Goal: Use online tool/utility: Utilize a website feature to perform a specific function

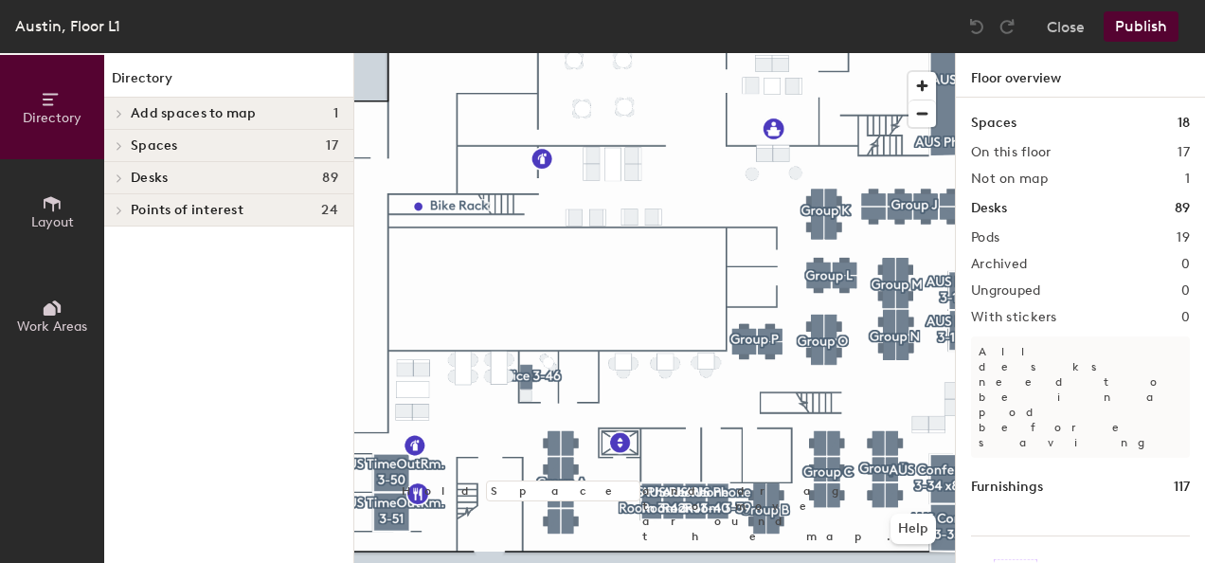
click at [48, 214] on span "Layout" at bounding box center [52, 222] width 43 height 16
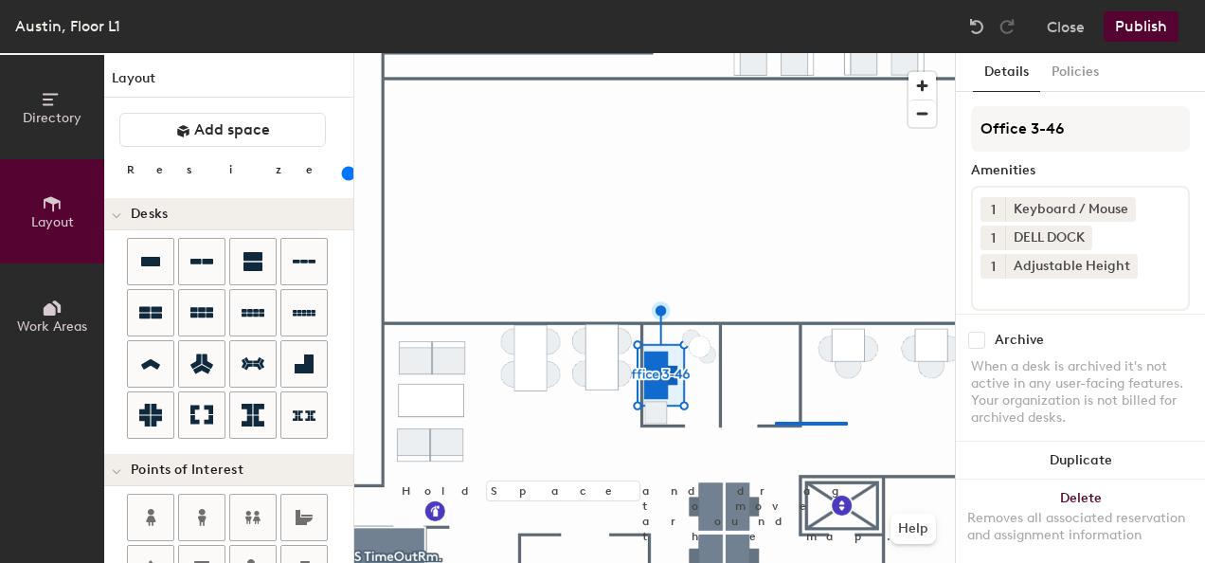
click at [783, 53] on div at bounding box center [654, 53] width 601 height 0
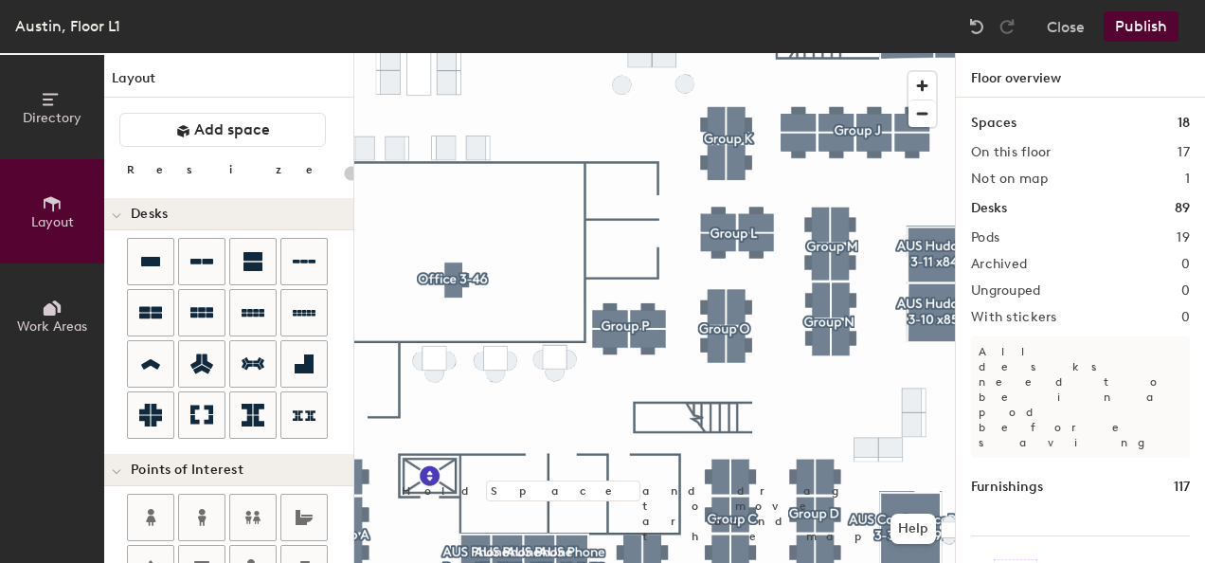
click at [454, 53] on div at bounding box center [654, 53] width 601 height 0
type input "120"
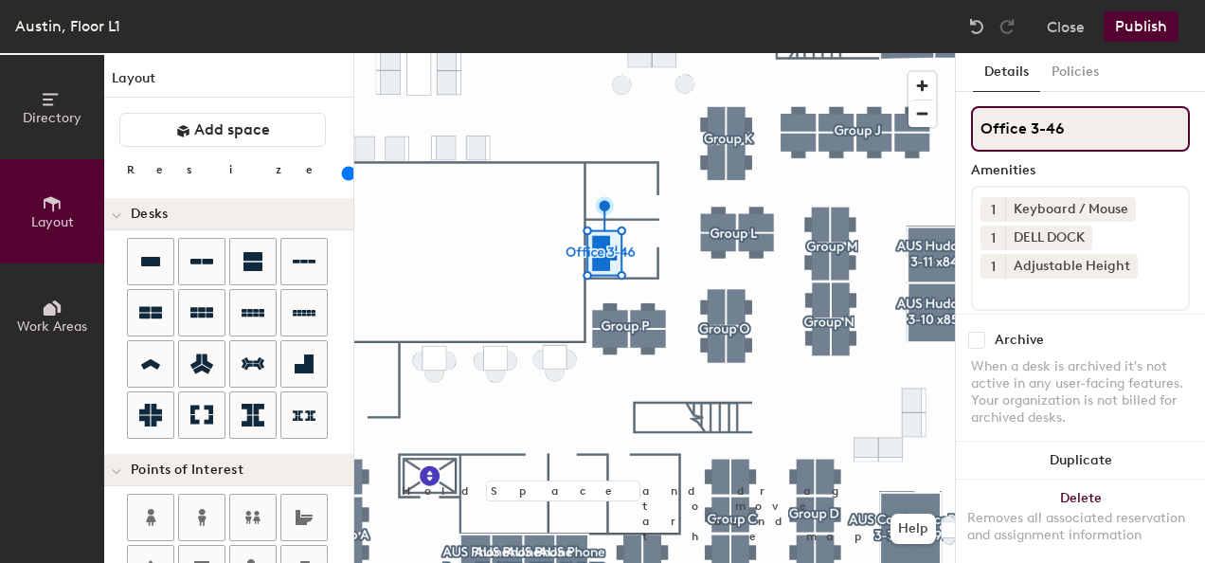
click at [1083, 128] on input "Office 3-46" at bounding box center [1080, 128] width 219 height 45
click at [1076, 130] on input "Office 3-09" at bounding box center [1080, 128] width 219 height 45
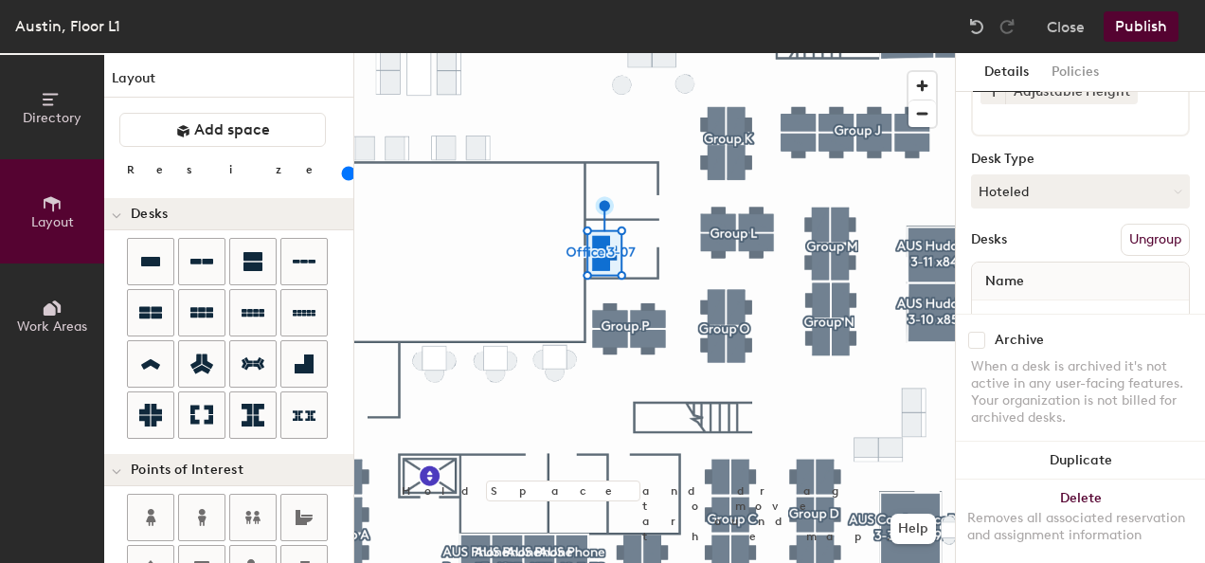
scroll to position [242, 0]
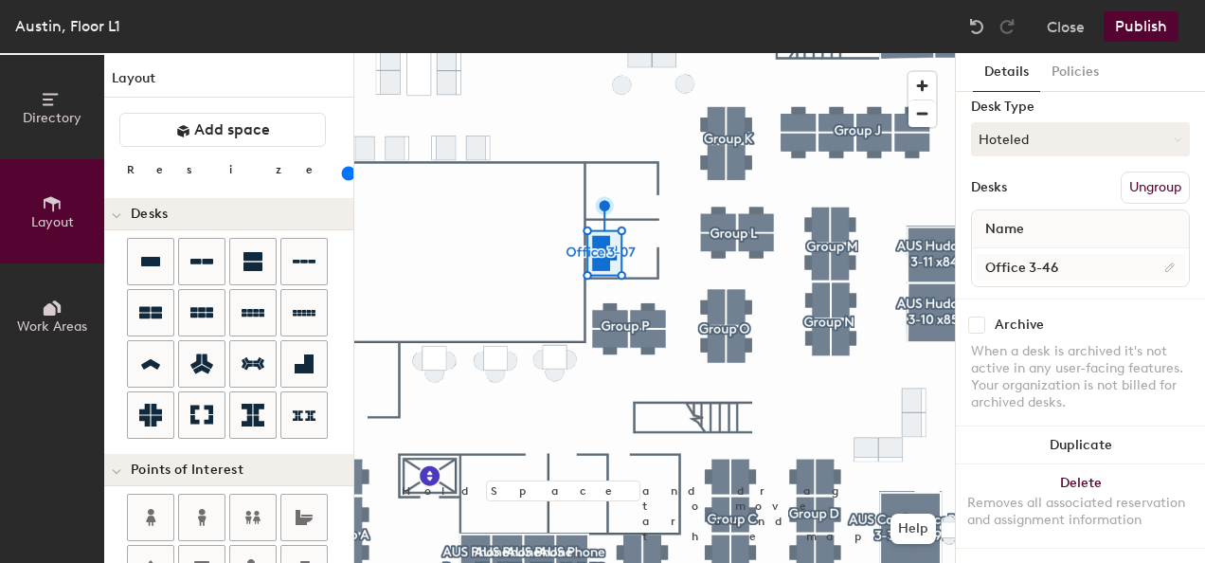
type input "Office 3-07"
click at [1067, 259] on input "Office 3-46" at bounding box center [1080, 267] width 209 height 27
click at [1065, 257] on input "Office 3-46" at bounding box center [1080, 267] width 209 height 27
type input "Office 3-07"
click at [1038, 171] on div "Desks Ungroup" at bounding box center [1080, 187] width 219 height 32
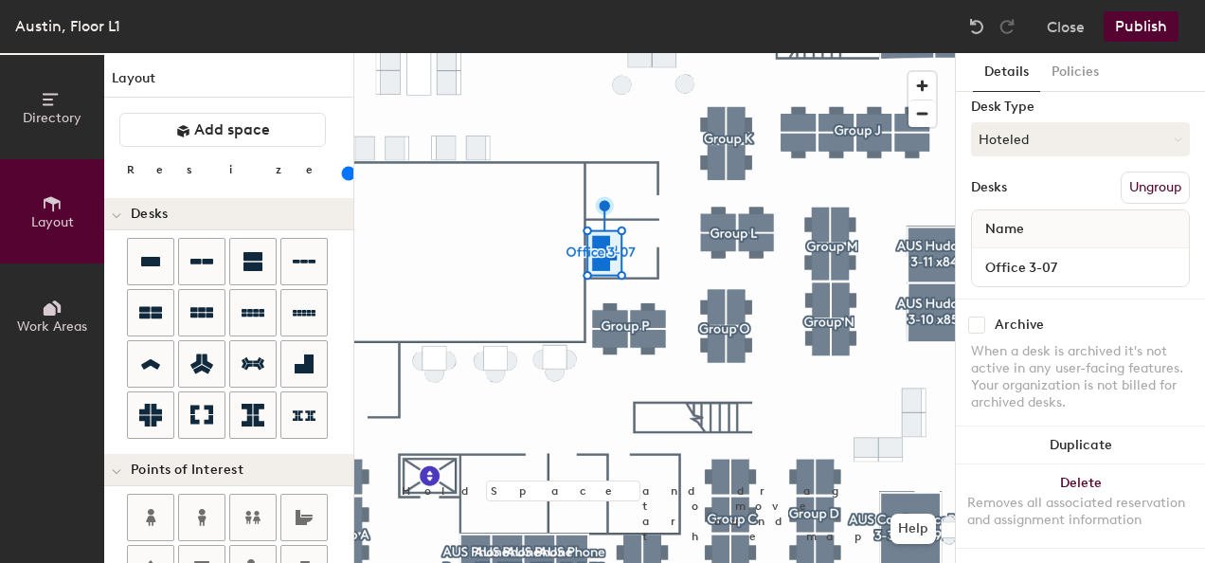
click at [1133, 21] on button "Publish" at bounding box center [1141, 26] width 75 height 30
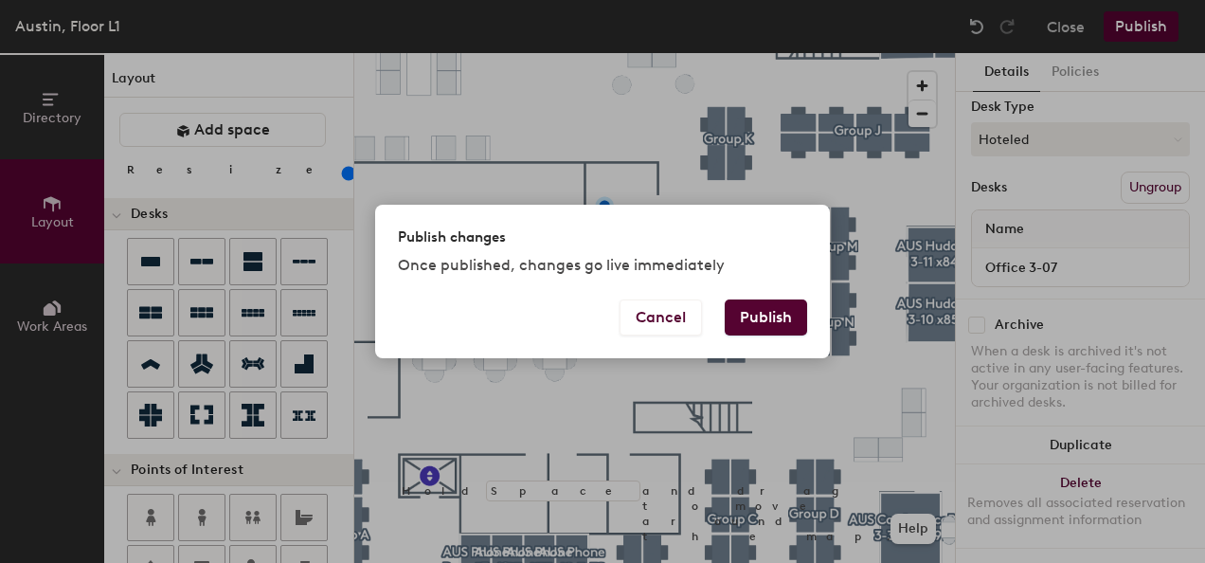
click at [785, 322] on button "Publish" at bounding box center [766, 317] width 82 height 36
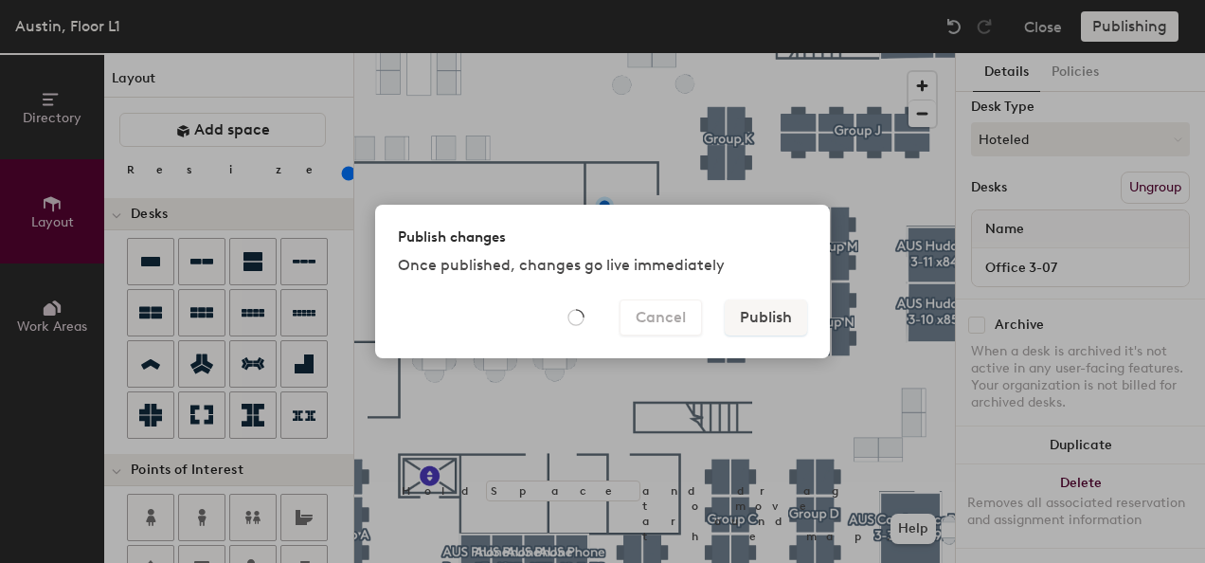
type input "20"
